Goal: Information Seeking & Learning: Learn about a topic

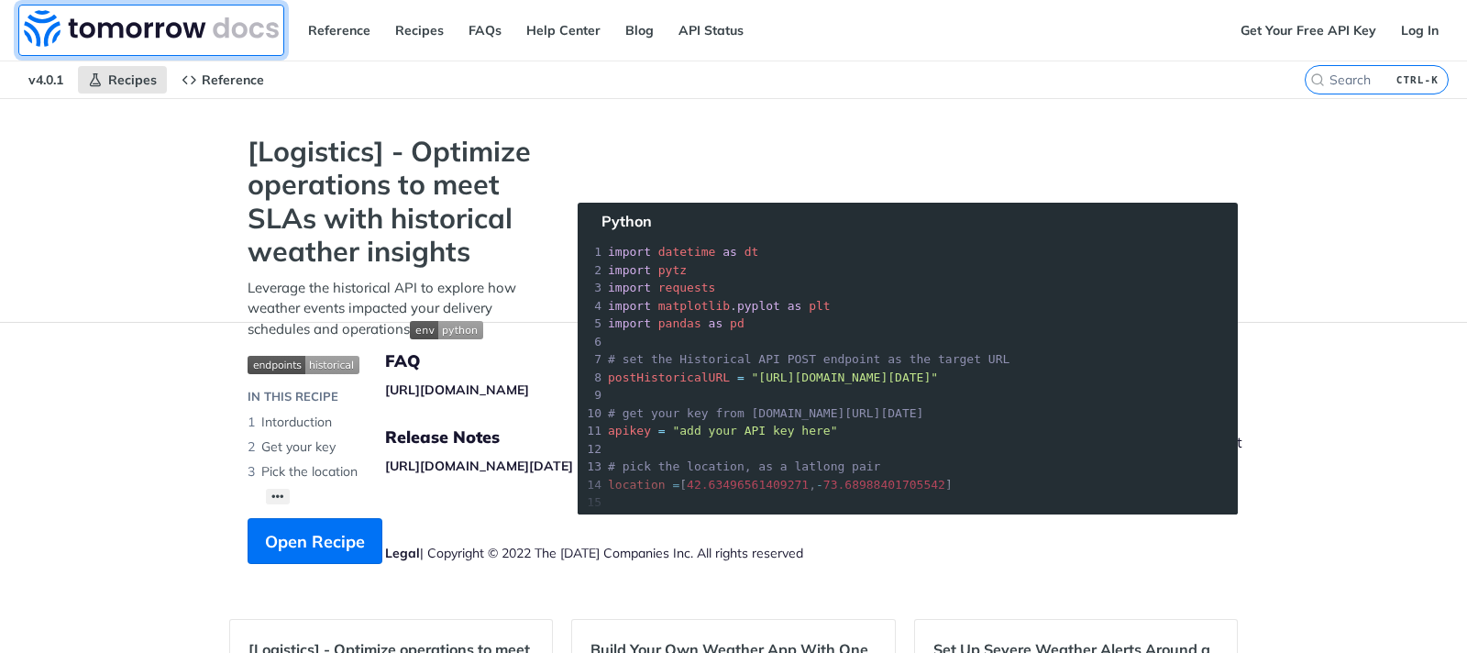
click at [25, 34] on img at bounding box center [151, 28] width 255 height 37
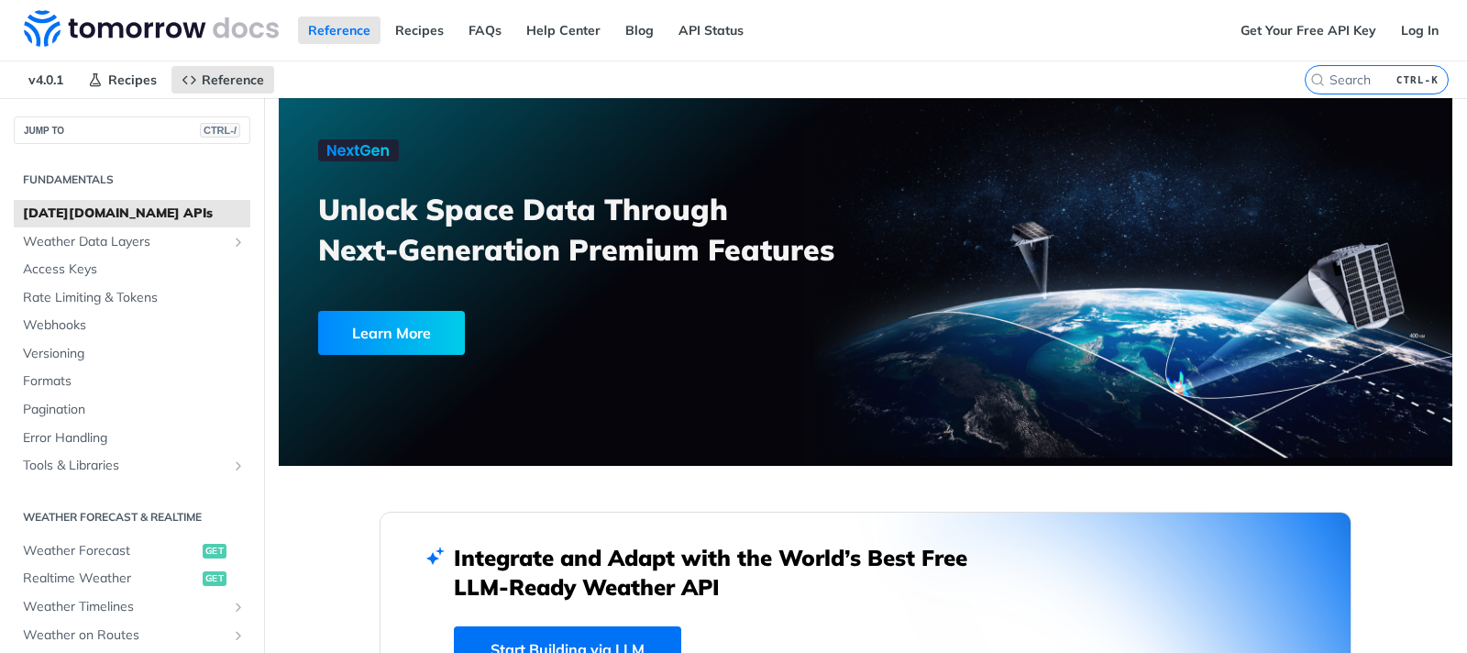
click at [68, 180] on h2 "Fundamentals" at bounding box center [132, 179] width 236 height 16
